Goal: Transaction & Acquisition: Purchase product/service

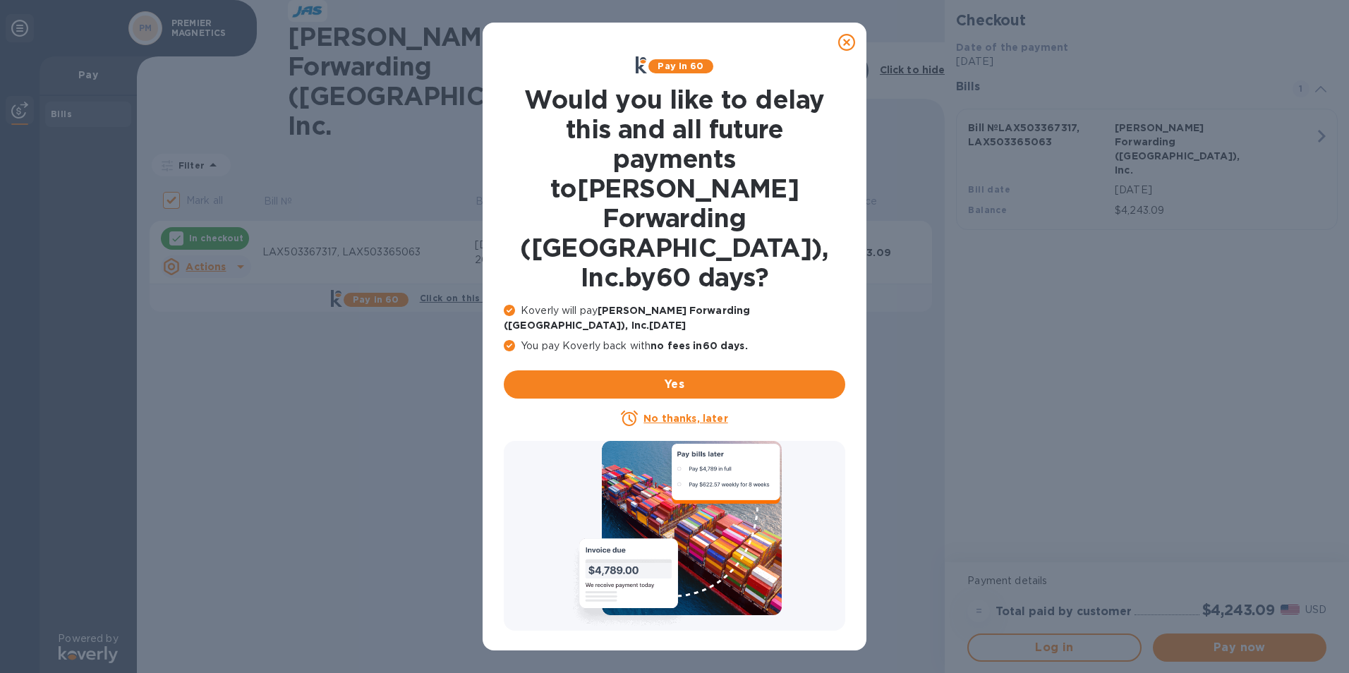
click at [659, 413] on u "No thanks, later" at bounding box center [686, 418] width 84 height 11
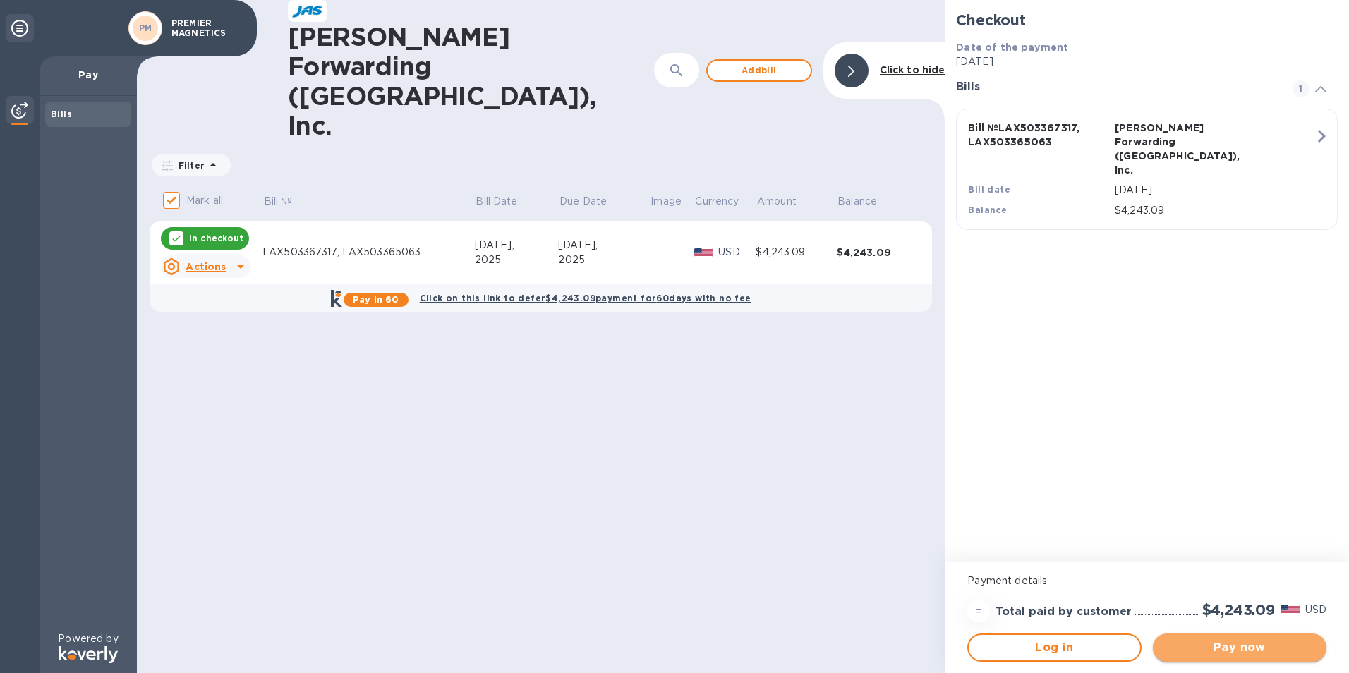
click at [1222, 647] on span "Pay now" at bounding box center [1239, 647] width 151 height 17
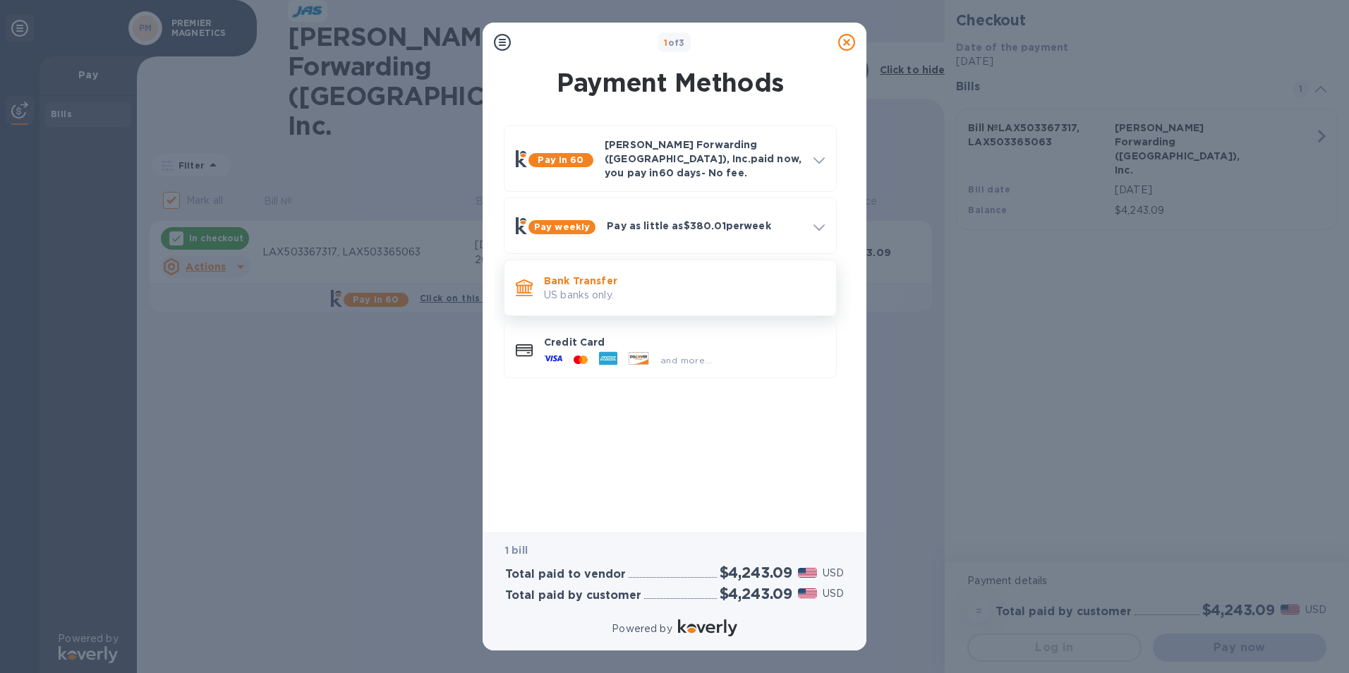
click at [592, 288] on p "US banks only." at bounding box center [684, 295] width 281 height 15
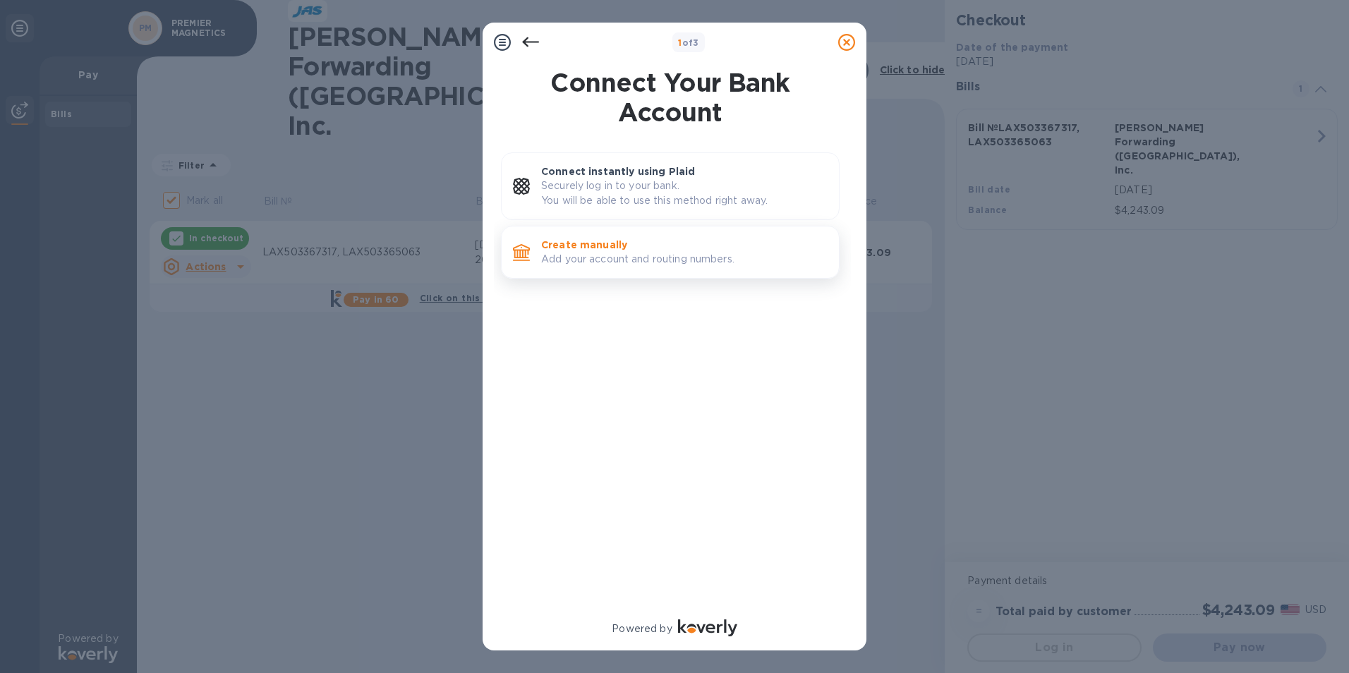
click at [603, 252] on p "Add your account and routing numbers." at bounding box center [684, 259] width 287 height 15
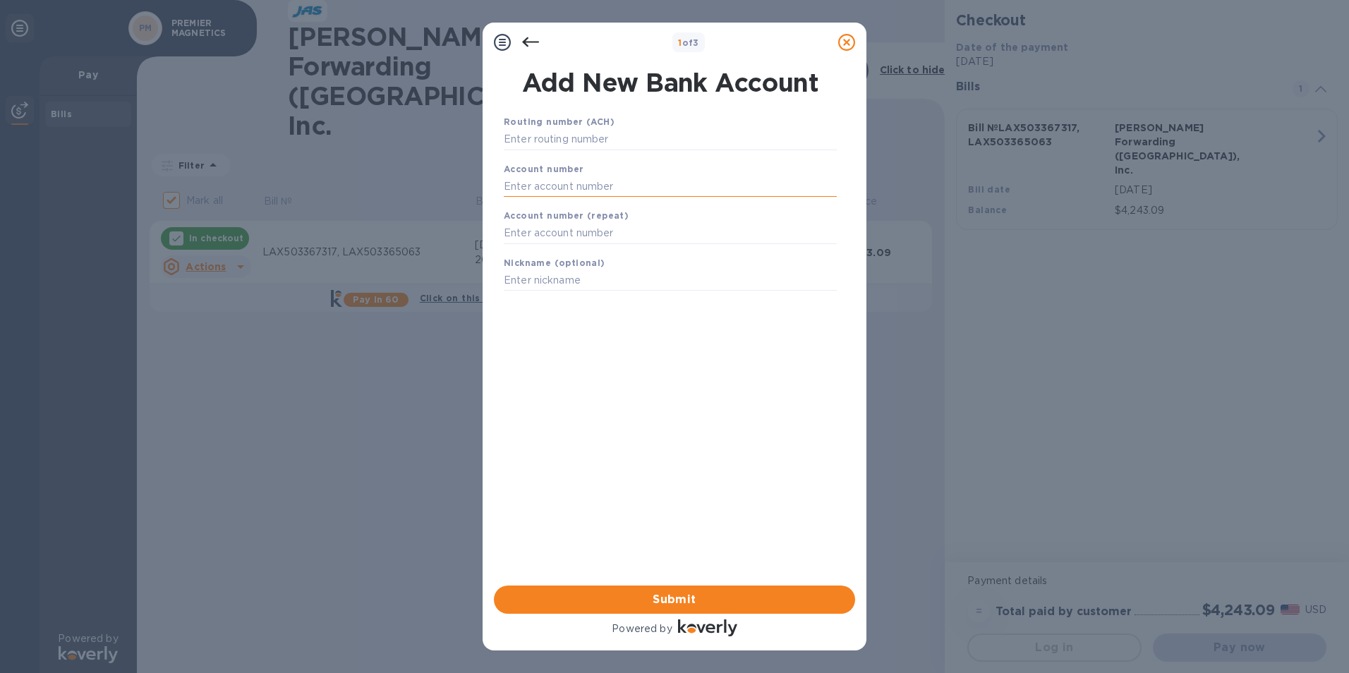
click at [553, 181] on input "text" at bounding box center [670, 186] width 333 height 21
click at [550, 135] on input "text" at bounding box center [670, 139] width 333 height 21
type input "122000247"
click at [546, 202] on input "text" at bounding box center [670, 203] width 333 height 21
type input "68859666231"
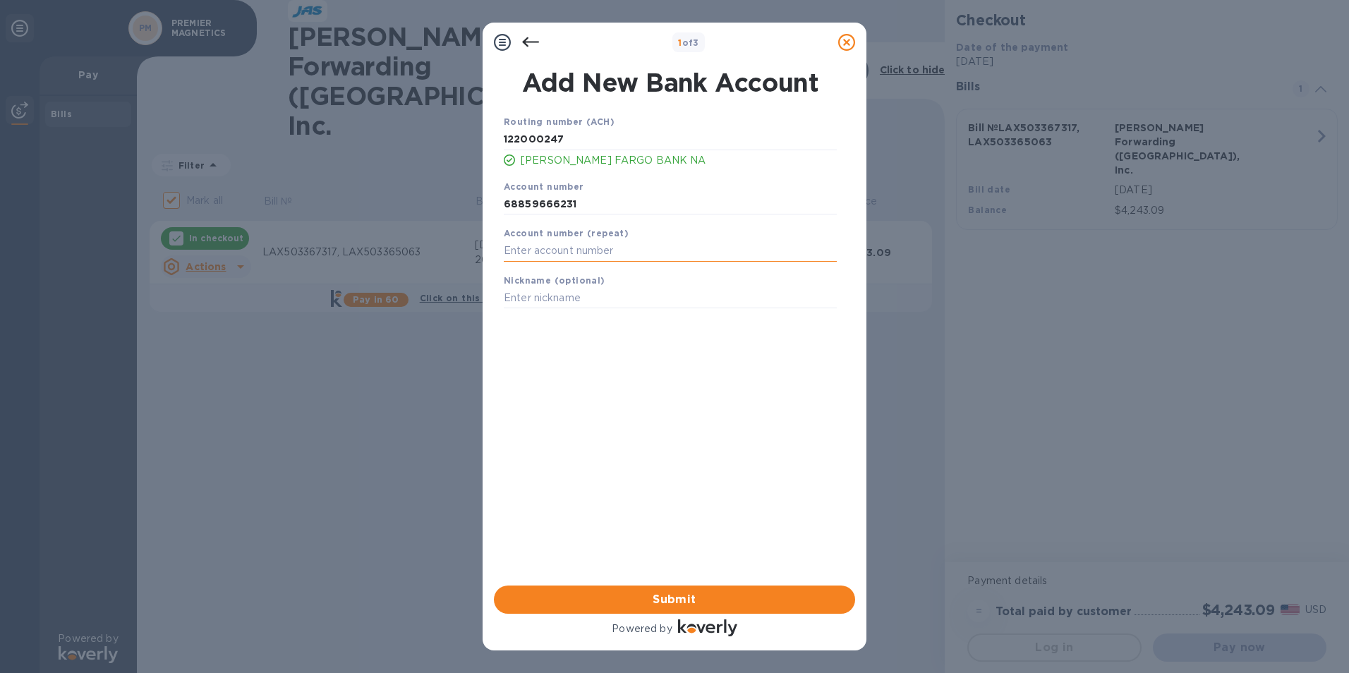
click at [536, 255] on input "text" at bounding box center [670, 251] width 333 height 21
type input "6885966231"
click at [651, 605] on span "Submit" at bounding box center [674, 599] width 339 height 17
drag, startPoint x: 598, startPoint y: 203, endPoint x: 446, endPoint y: 196, distance: 151.9
click at [446, 196] on div "1 of 3 Add New Bank Account Routing number (ACH) [US_BANK_ROUTING_MICR] [PERSON…" at bounding box center [674, 336] width 1349 height 673
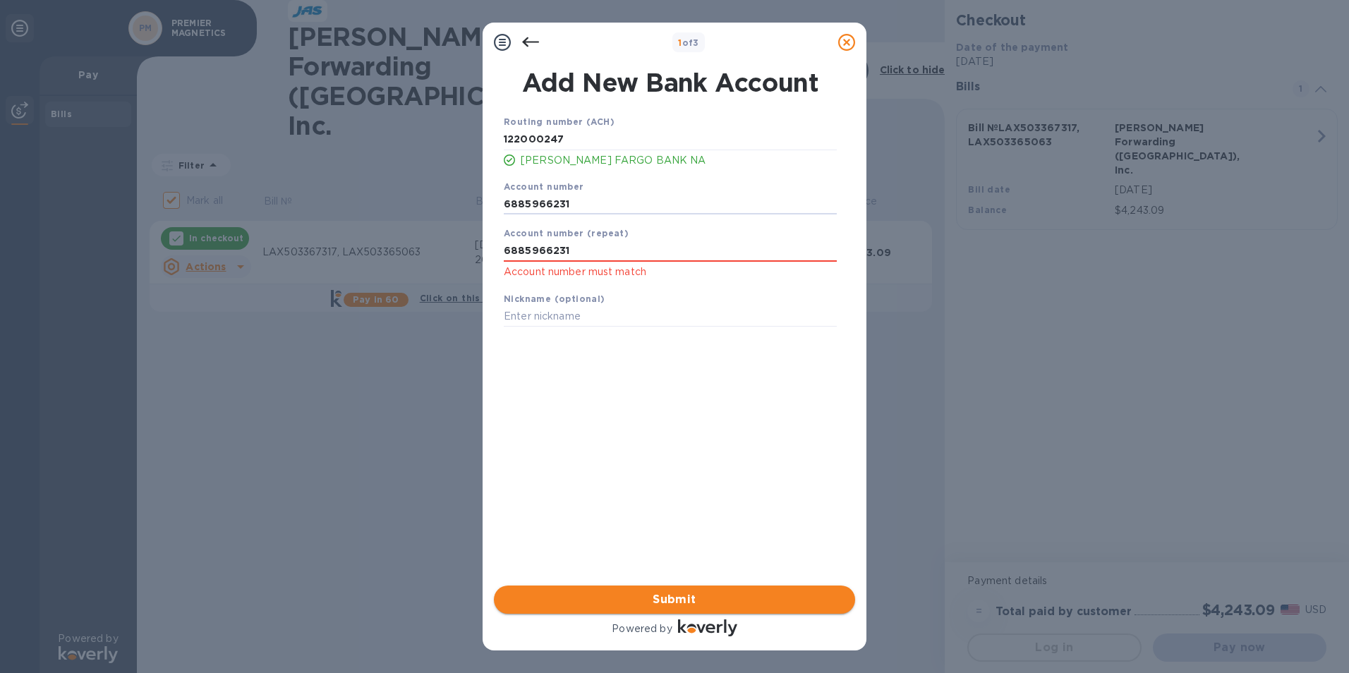
type input "6885966231"
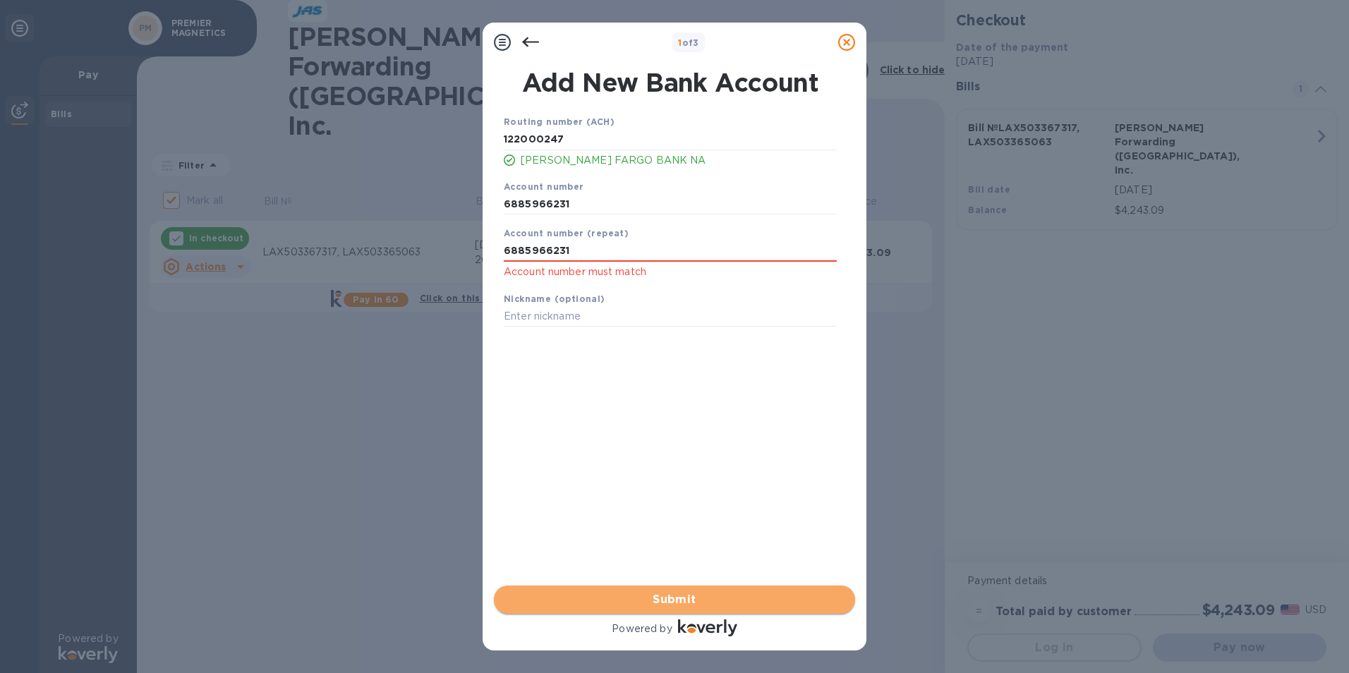
click at [684, 603] on span "Submit" at bounding box center [674, 599] width 339 height 17
